Goal: Task Accomplishment & Management: Use online tool/utility

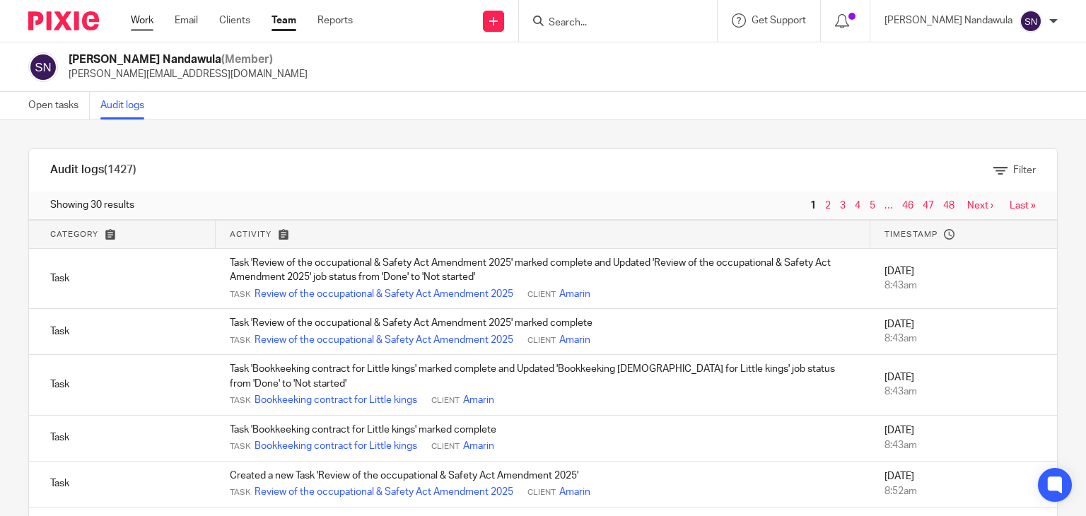
click at [134, 23] on link "Work" at bounding box center [142, 20] width 23 height 14
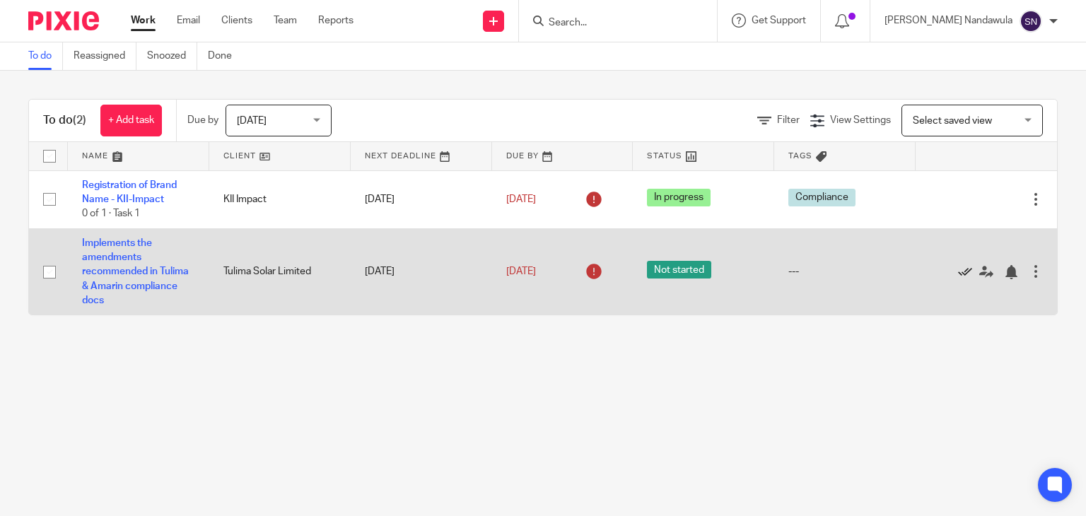
click at [958, 269] on icon at bounding box center [965, 272] width 14 height 14
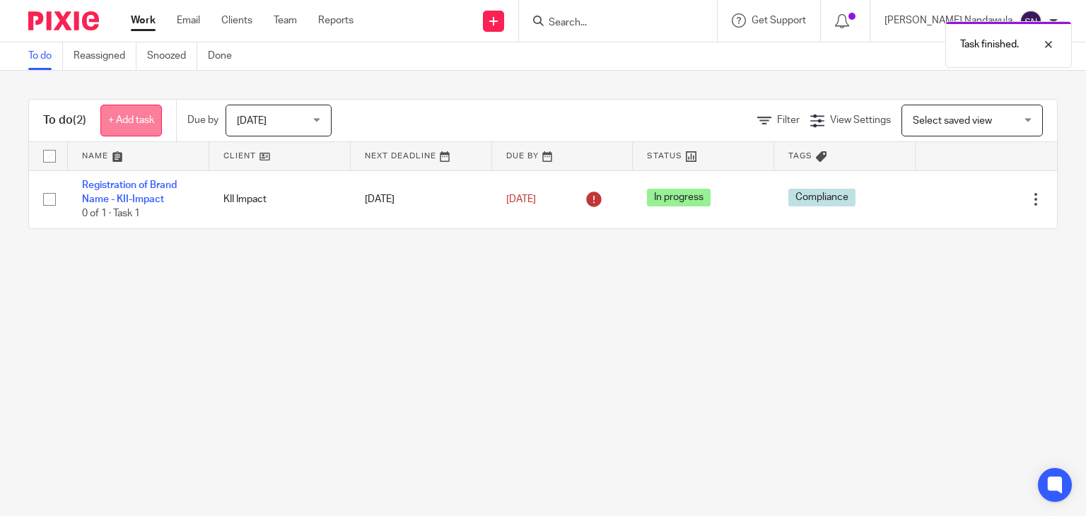
click at [128, 118] on link "+ Add task" at bounding box center [131, 121] width 62 height 32
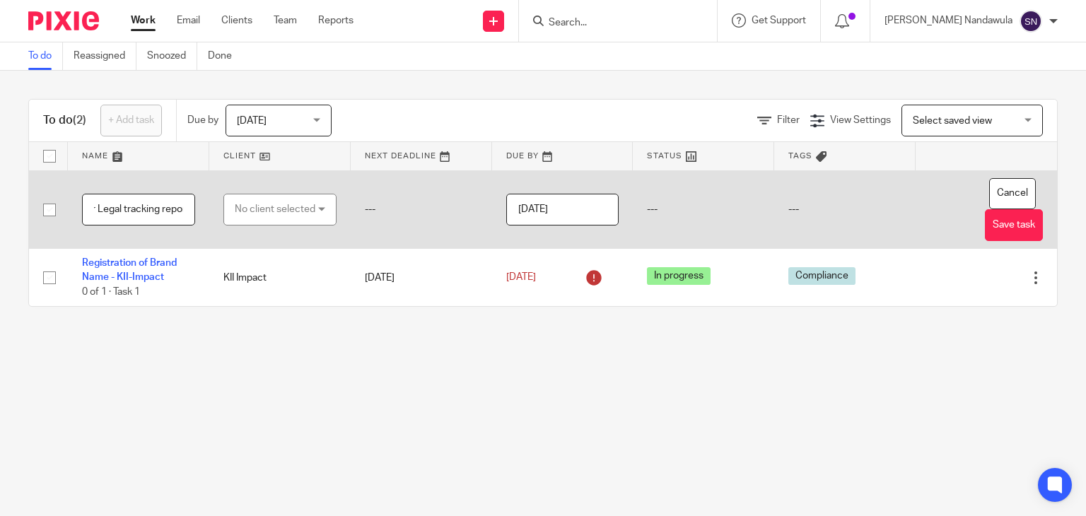
scroll to position [0, 114]
click at [122, 207] on input "Creation of the September Legal tracking report" at bounding box center [138, 210] width 113 height 32
type input "Creation of the September contract tracking report"
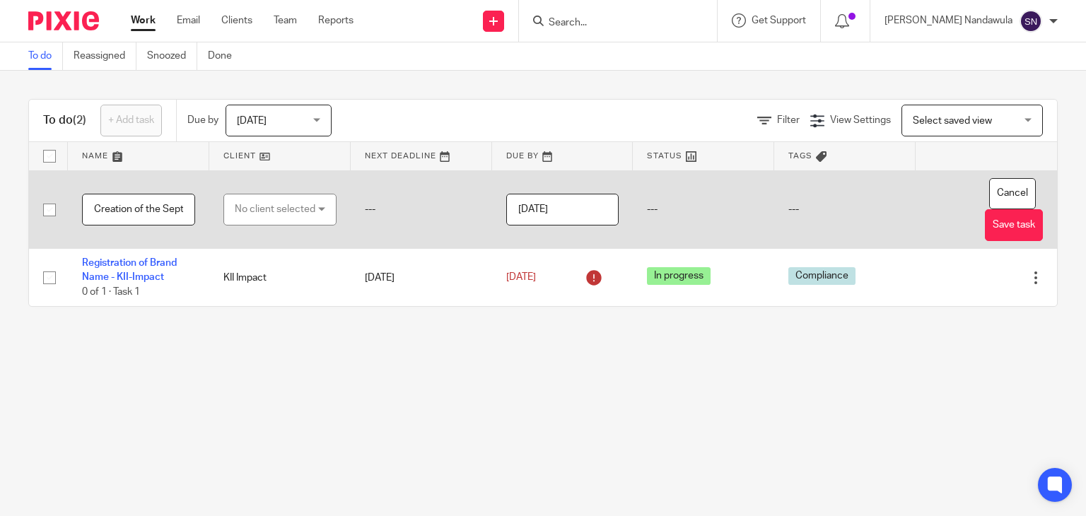
click at [318, 199] on div "No client selected" at bounding box center [279, 210] width 113 height 32
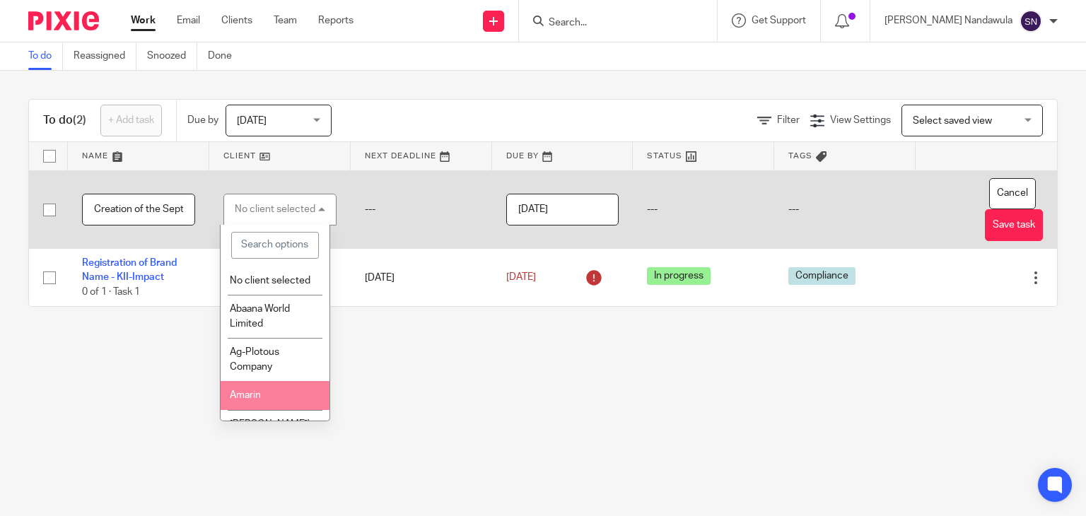
click at [274, 406] on li "Amarin" at bounding box center [275, 395] width 109 height 29
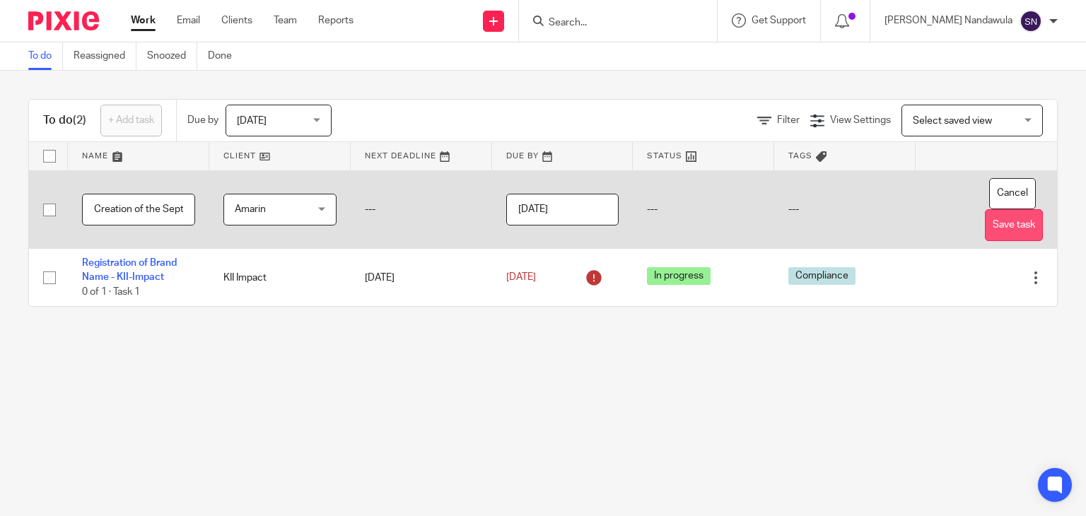
click at [993, 233] on button "Save task" at bounding box center [1014, 225] width 58 height 32
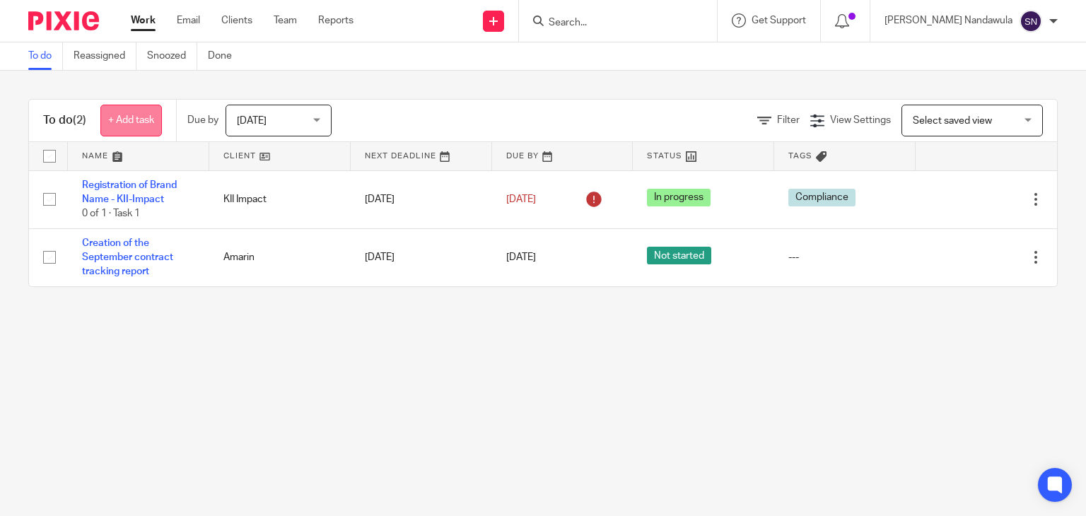
click at [133, 115] on link "+ Add task" at bounding box center [131, 121] width 62 height 32
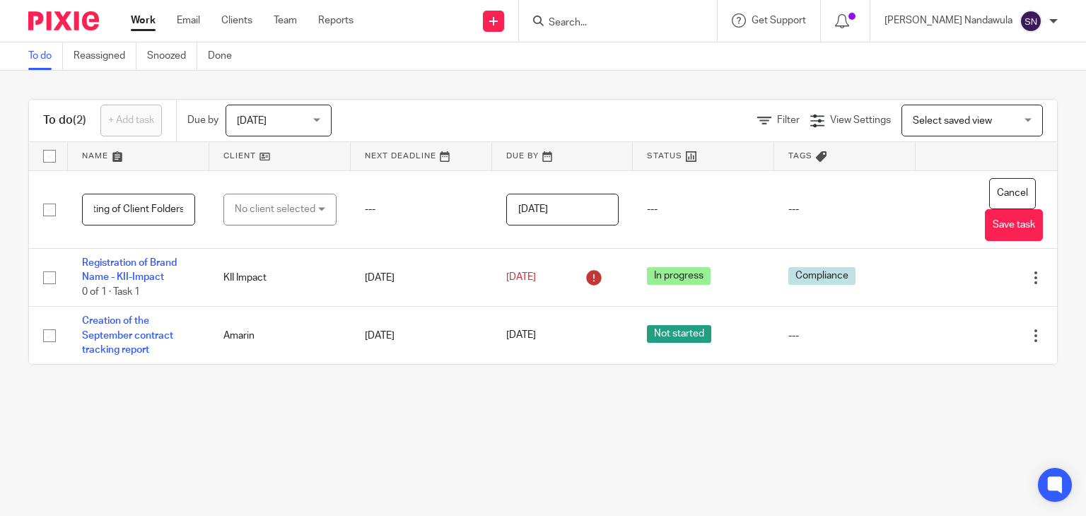
scroll to position [0, 76]
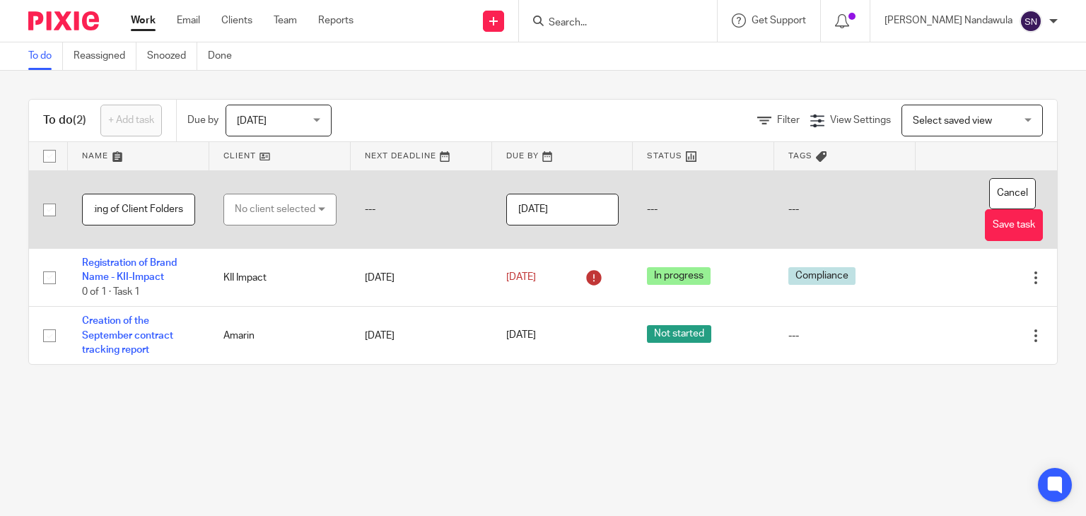
click at [151, 209] on input "Craetion & updating of Client Folders" at bounding box center [138, 210] width 113 height 32
click at [303, 209] on div "No client selected" at bounding box center [275, 209] width 81 height 30
click at [180, 210] on input "Craetion & updating of Client folders" at bounding box center [138, 210] width 113 height 32
click at [171, 210] on input "Craetion & updating of Client folders" at bounding box center [138, 210] width 113 height 32
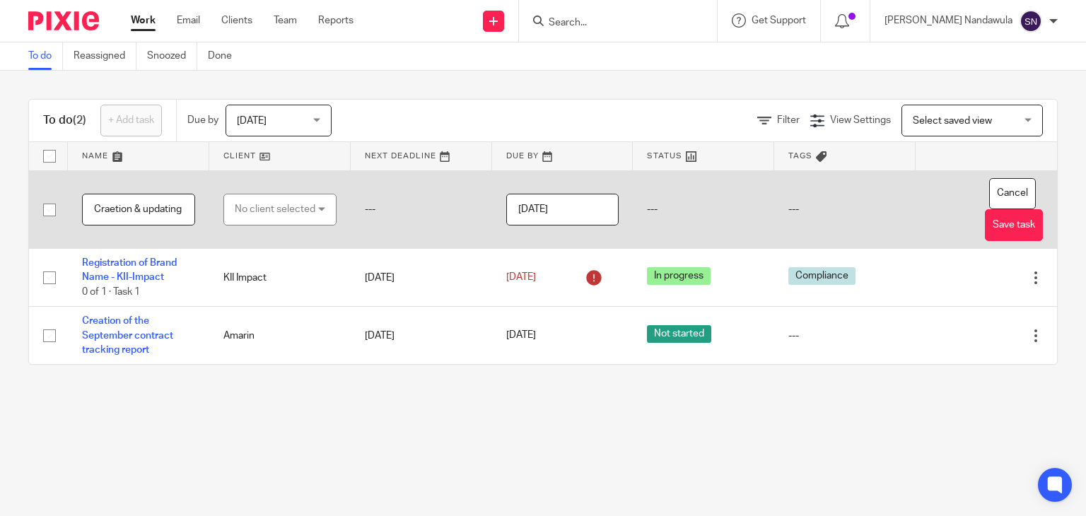
click at [111, 210] on input "Craetion & updating of Client folders" at bounding box center [138, 210] width 113 height 32
click at [178, 209] on input "Creation & updating of Client folders" at bounding box center [138, 210] width 113 height 32
click at [113, 207] on input "Creation & updating & Bookkeeeping Trackerof Client folders" at bounding box center [138, 210] width 113 height 32
click at [169, 207] on input "Creation & updating & Bookkeeping Trackerof Client folders" at bounding box center [138, 210] width 113 height 32
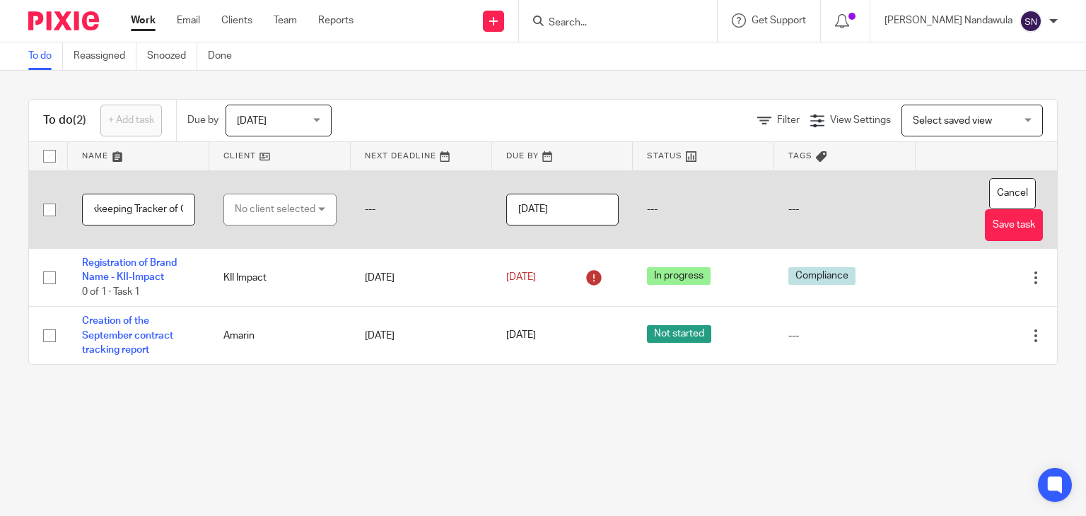
scroll to position [0, 0]
click at [193, 219] on td "Creation & updating & Bookkeeping Tracker of Client folders" at bounding box center [138, 209] width 141 height 79
click at [170, 217] on input "Creation & updating & Bookkeeping Tracker of Client folders" at bounding box center [138, 210] width 113 height 32
click at [124, 206] on input "Creation & updating of client folders& Bookkeeping Tracker of Client folders" at bounding box center [138, 210] width 113 height 32
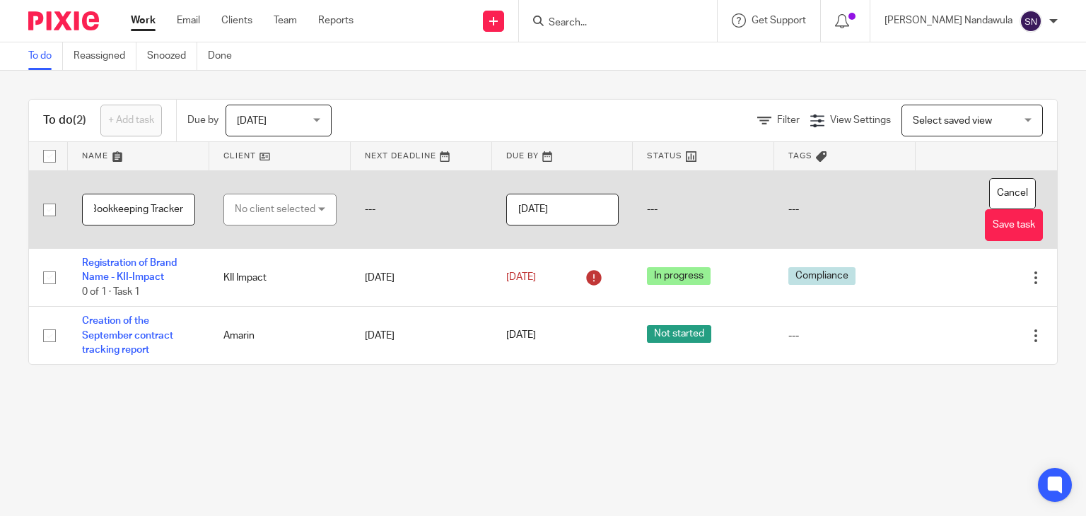
scroll to position [0, 180]
type input "Creation & updating of client folders & Bookkeeping Tracker"
click at [313, 207] on div "No client selected" at bounding box center [279, 210] width 113 height 32
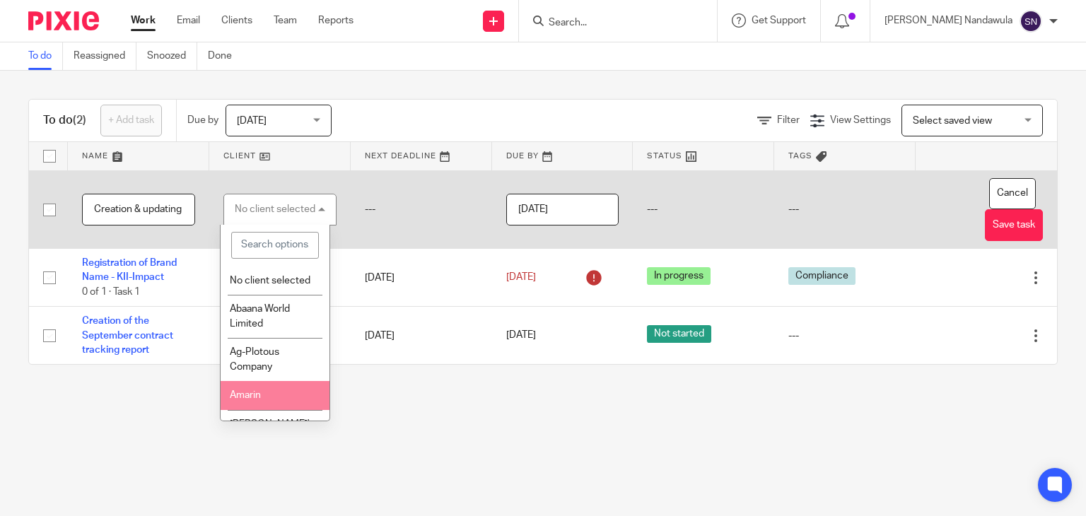
click at [269, 406] on li "Amarin" at bounding box center [275, 395] width 109 height 29
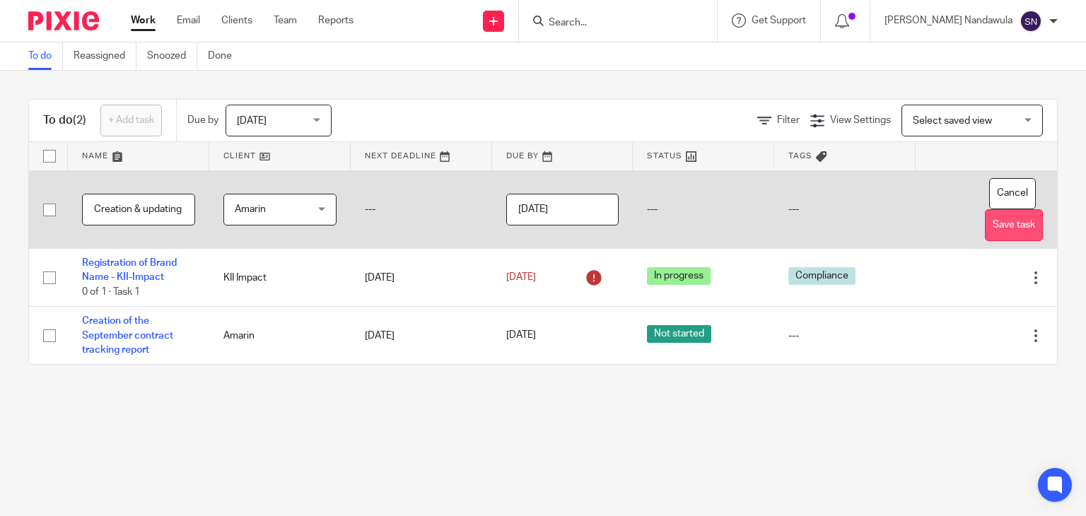
click at [985, 226] on button "Save task" at bounding box center [1014, 225] width 58 height 32
